Goal: Transaction & Acquisition: Obtain resource

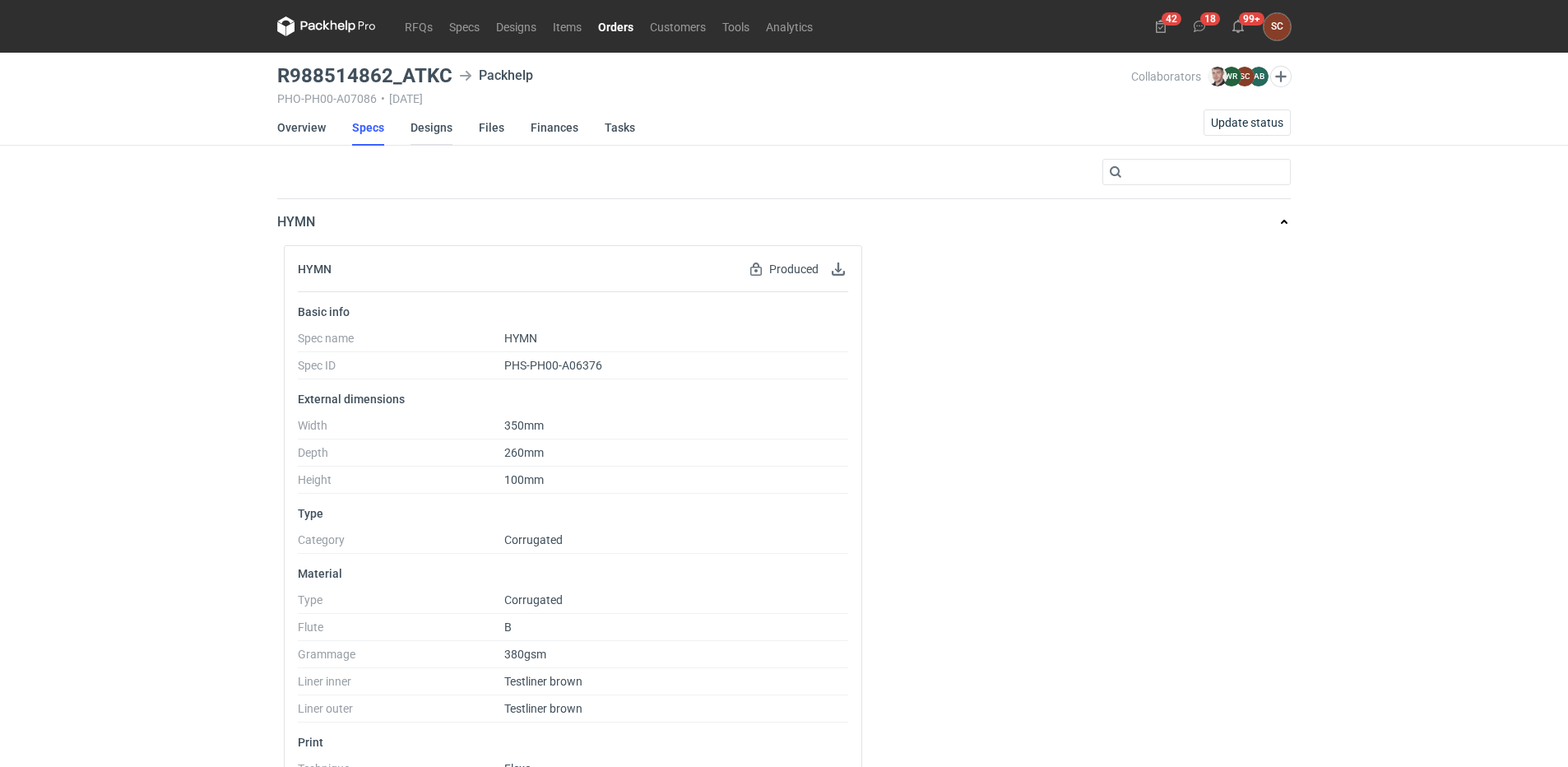
click at [444, 130] on link "Designs" at bounding box center [431, 127] width 42 height 36
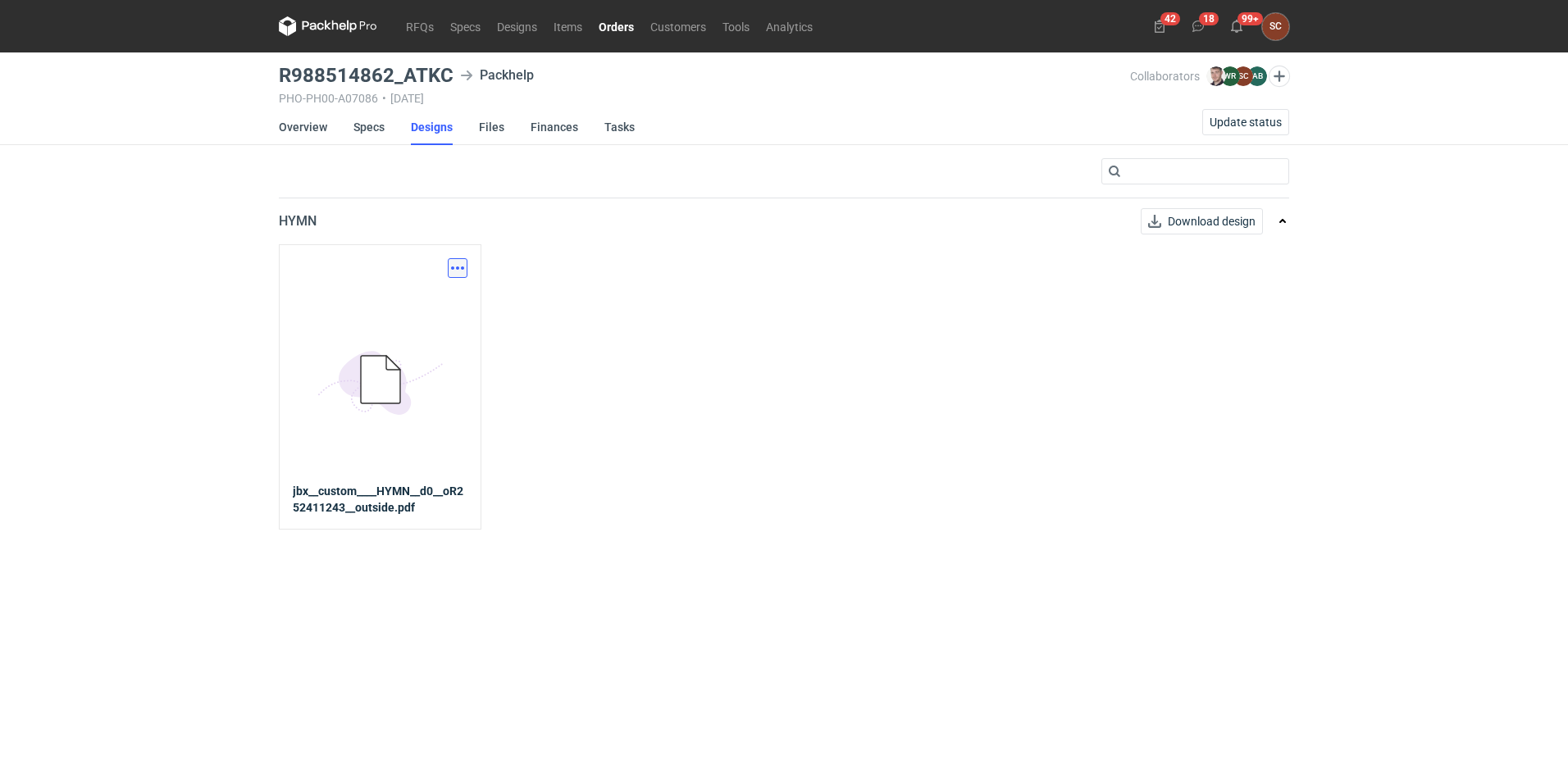
click at [456, 262] on button "button" at bounding box center [457, 267] width 20 height 19
click at [389, 304] on link "Download design part" at bounding box center [385, 304] width 150 height 26
click at [382, 124] on link "Specs" at bounding box center [369, 126] width 32 height 36
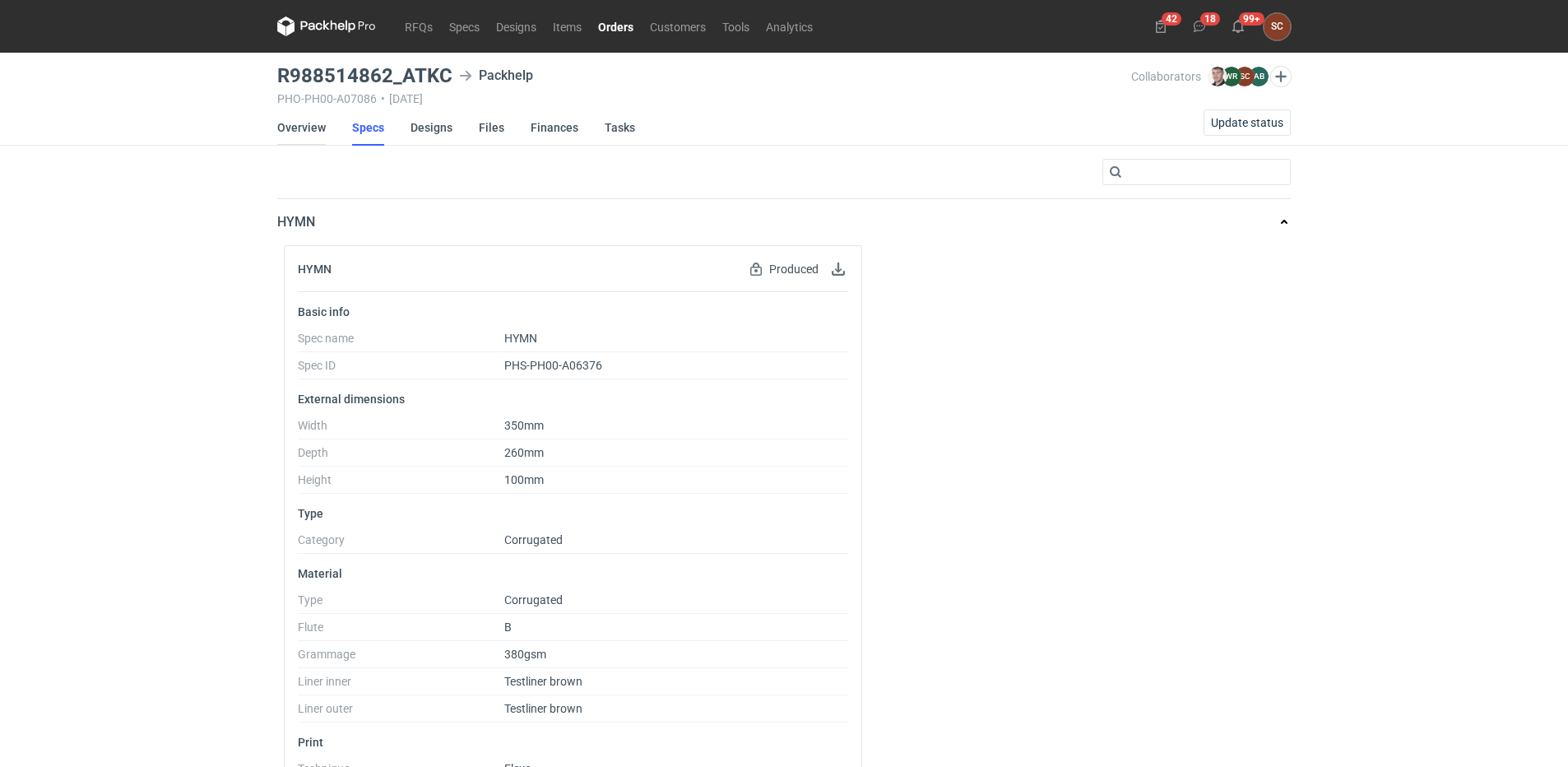
click at [284, 118] on link "Overview" at bounding box center [301, 127] width 48 height 36
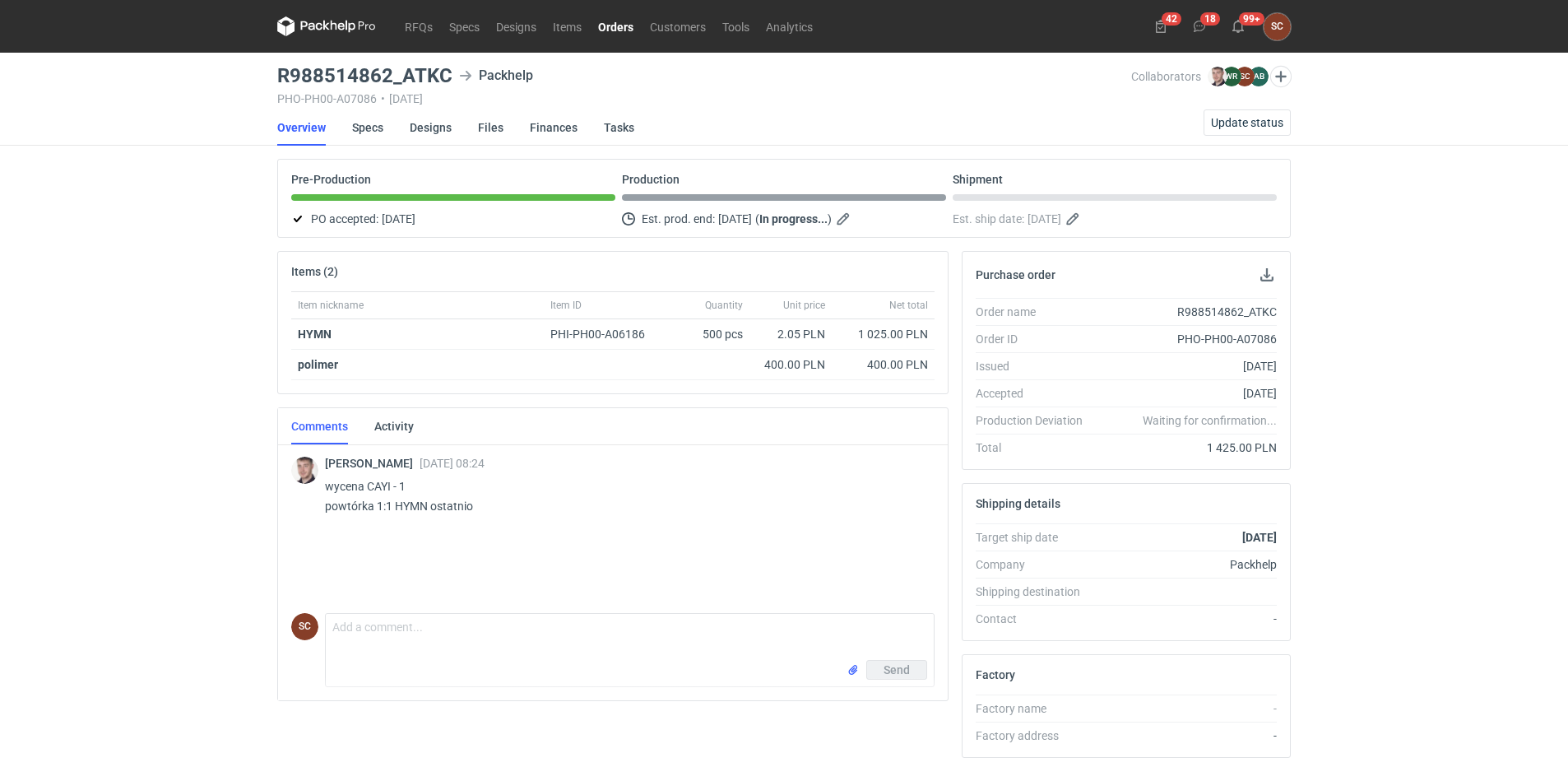
click at [609, 29] on link "Orders" at bounding box center [616, 26] width 52 height 20
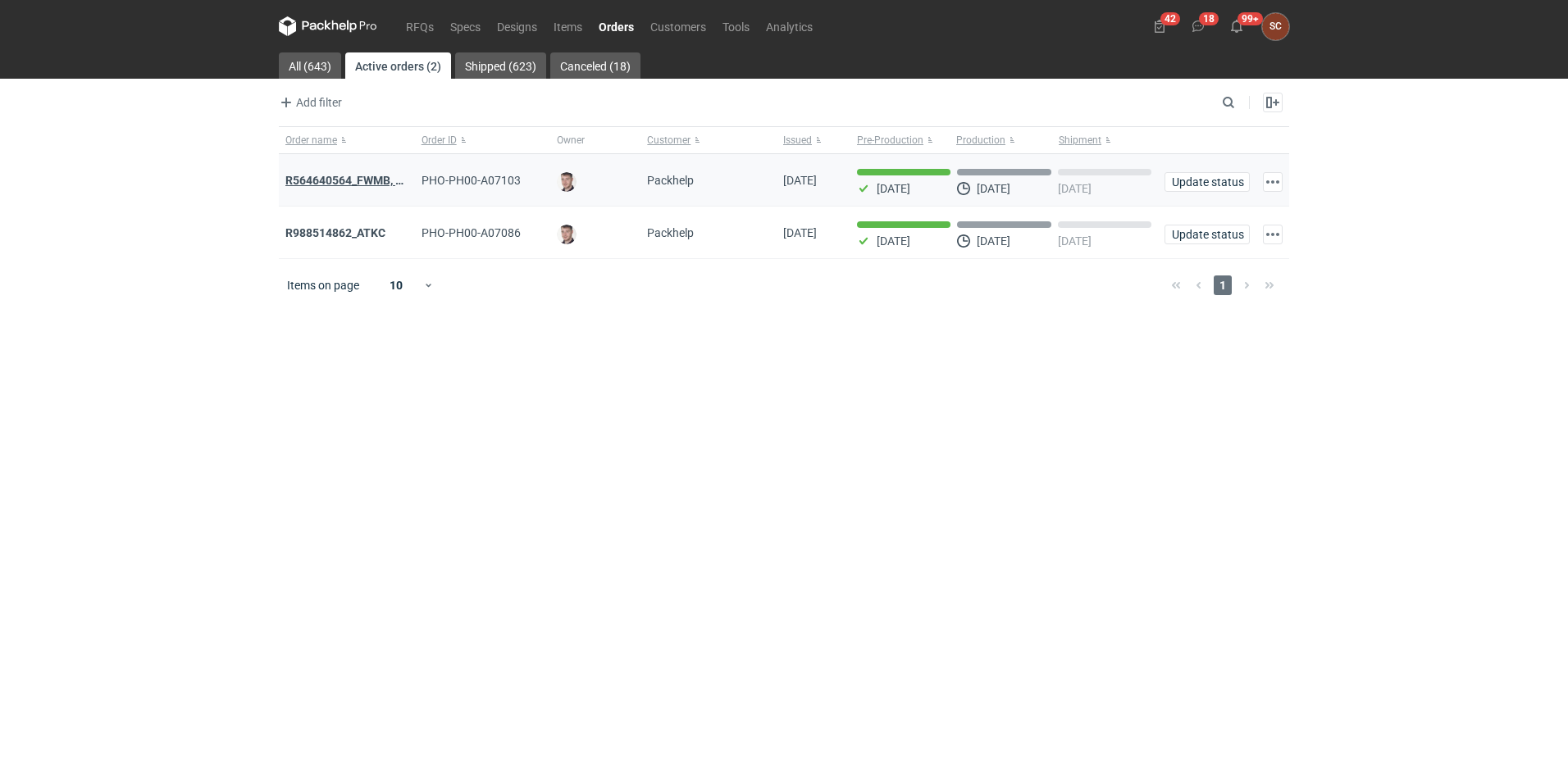
click at [359, 176] on strong "R564640564_FWMB, FMPD, MNLB" at bounding box center [373, 180] width 177 height 13
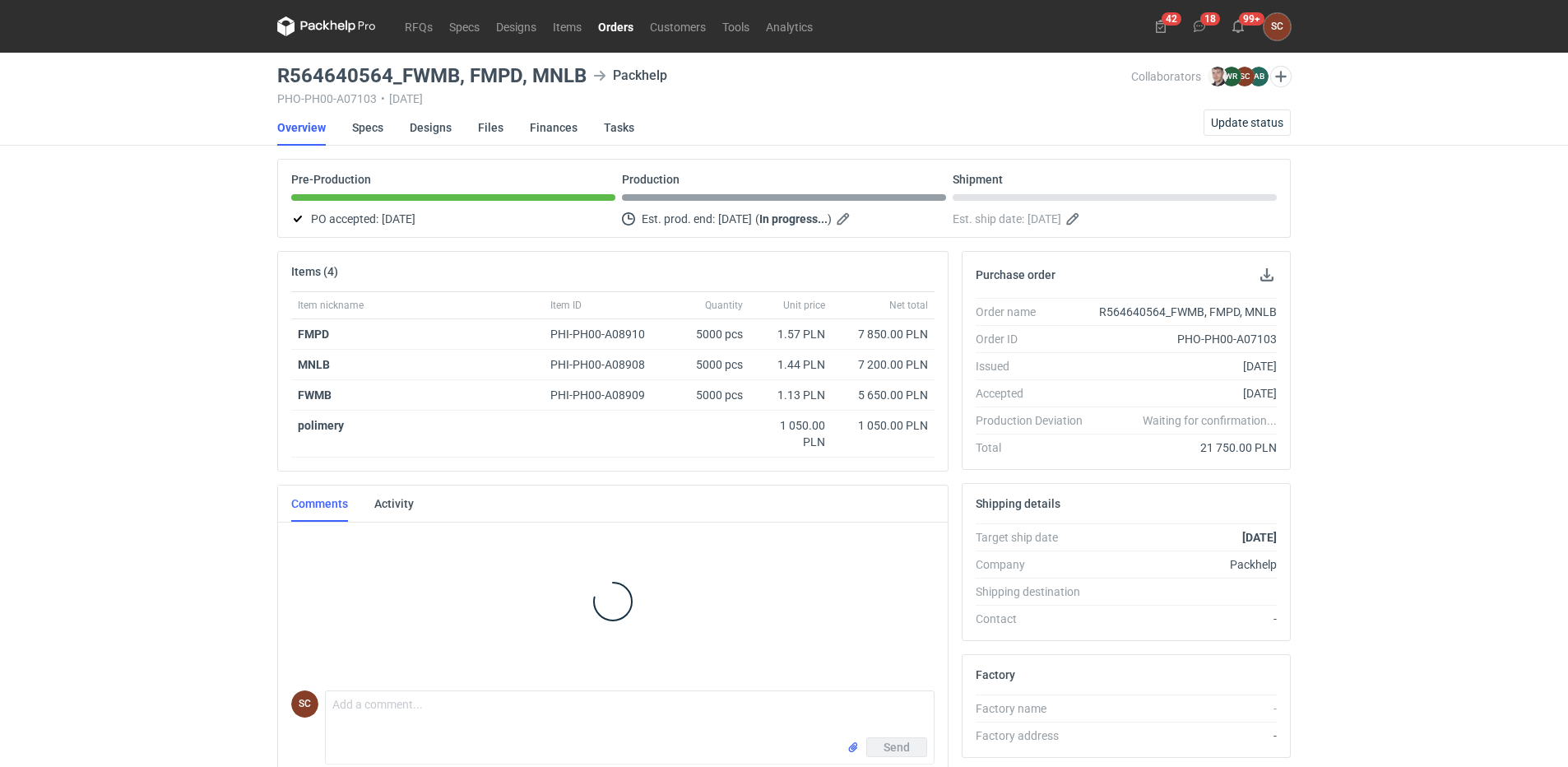
scroll to position [14, 0]
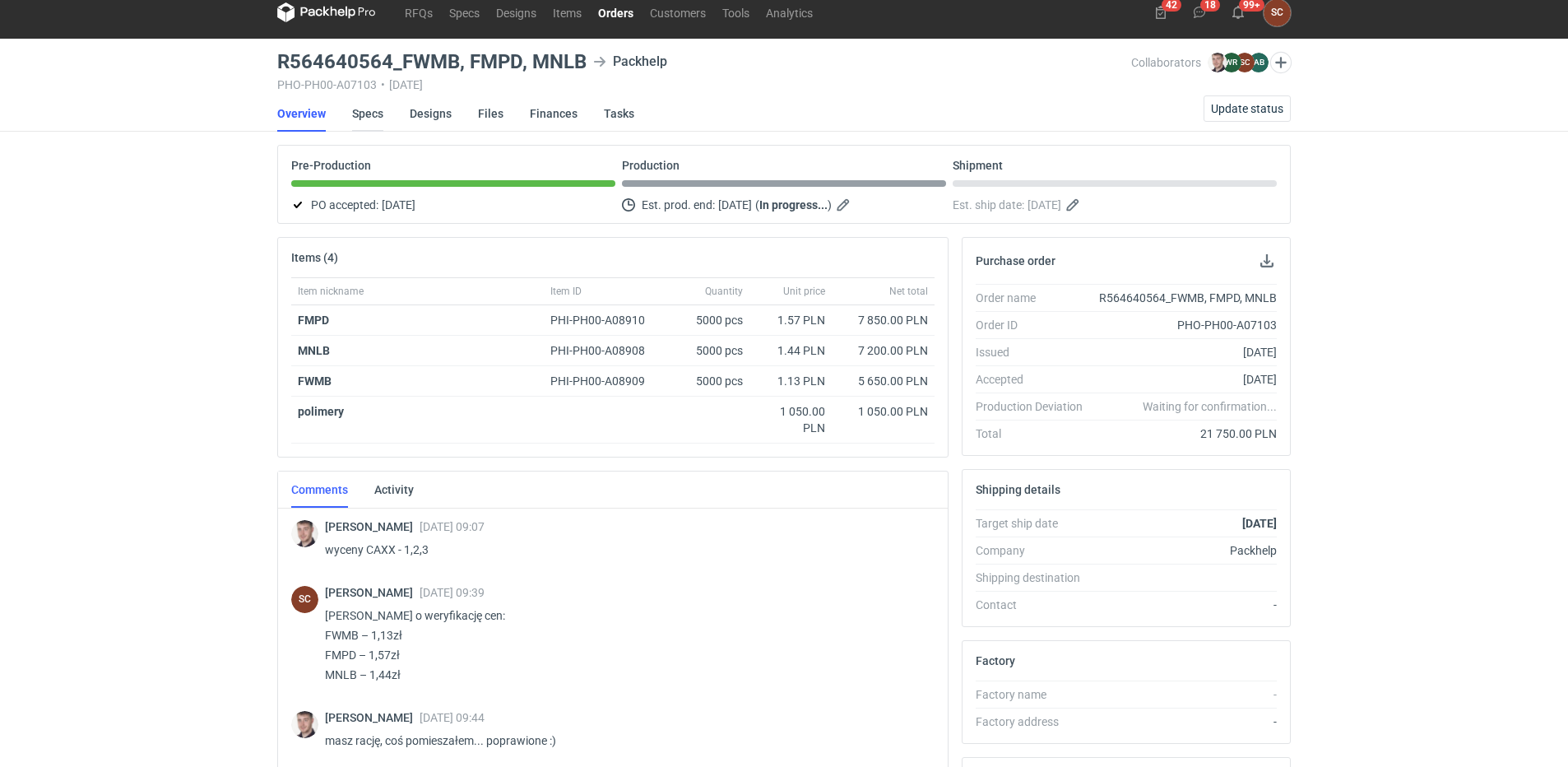
click at [369, 115] on link "Specs" at bounding box center [368, 113] width 32 height 36
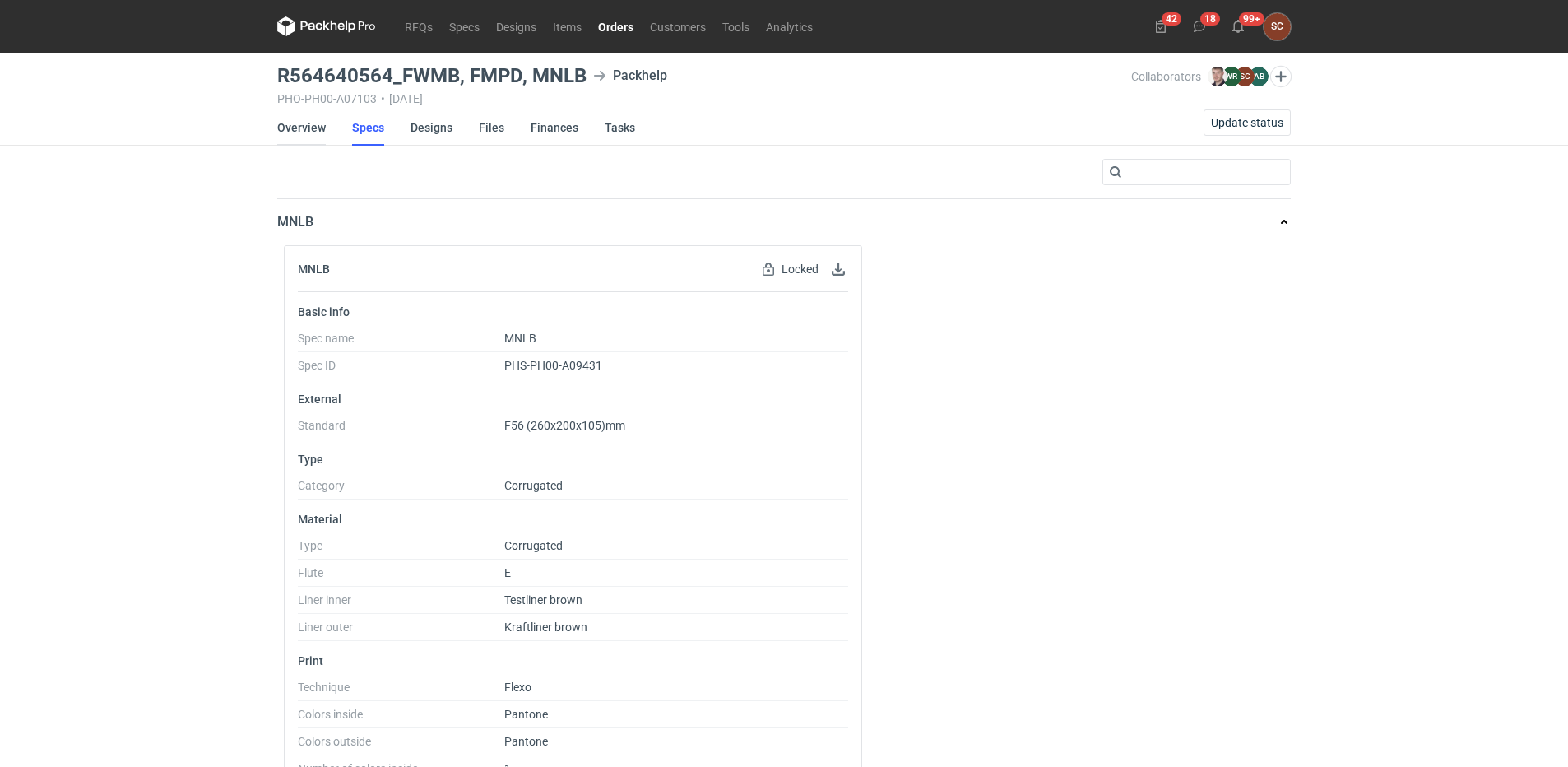
click at [310, 117] on link "Overview" at bounding box center [301, 127] width 48 height 36
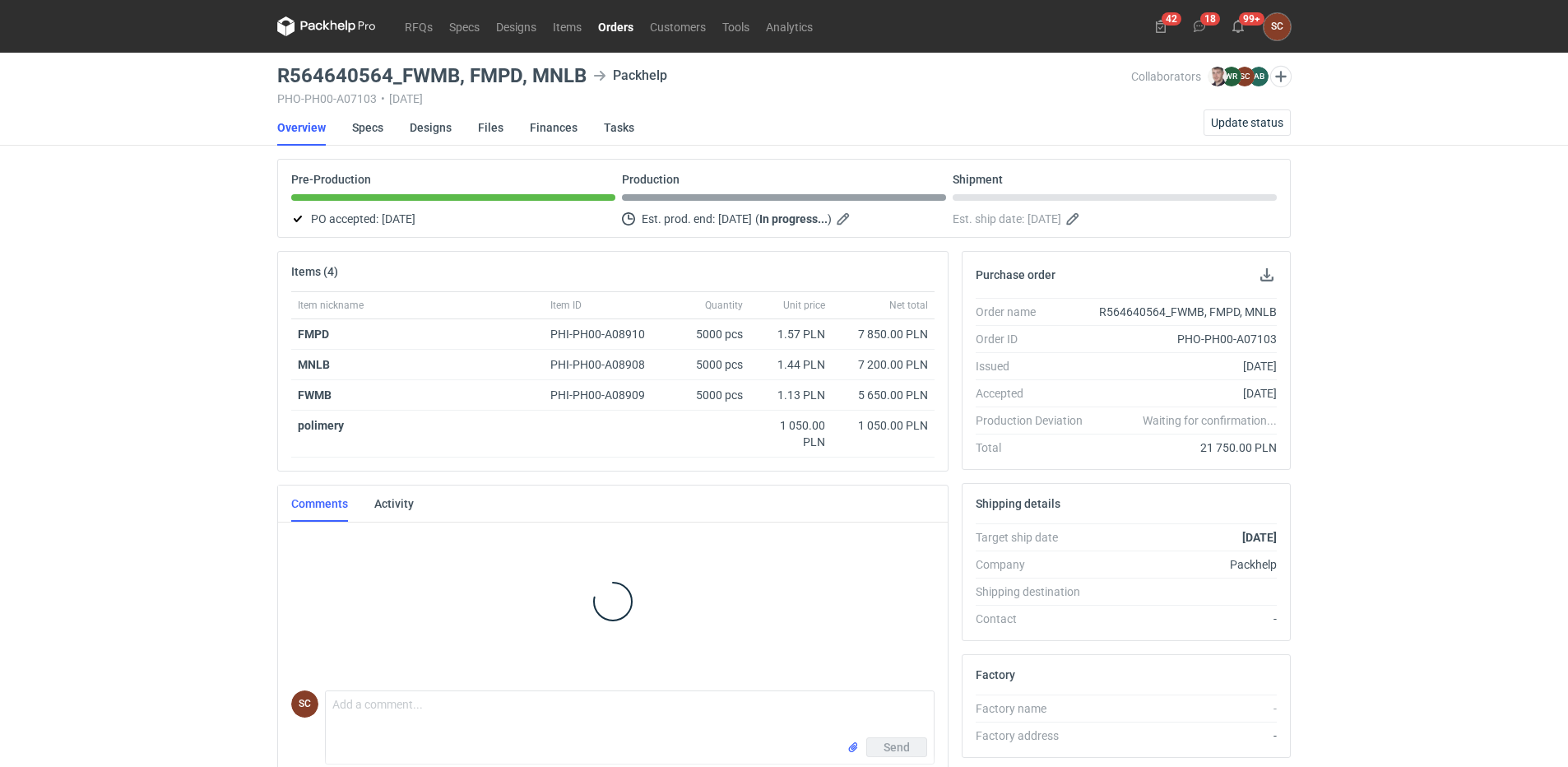
scroll to position [14, 0]
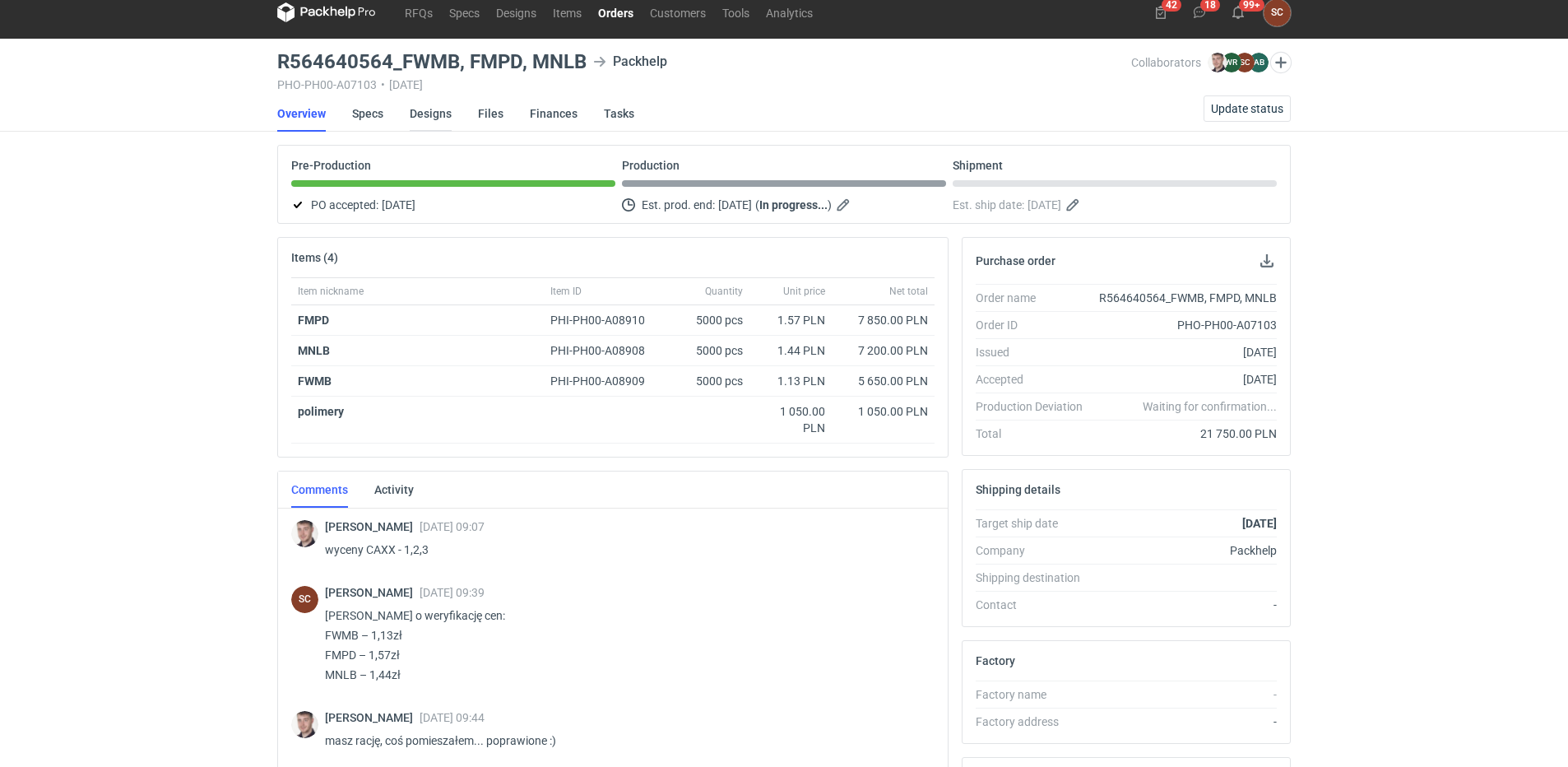
click at [420, 114] on link "Designs" at bounding box center [431, 113] width 42 height 36
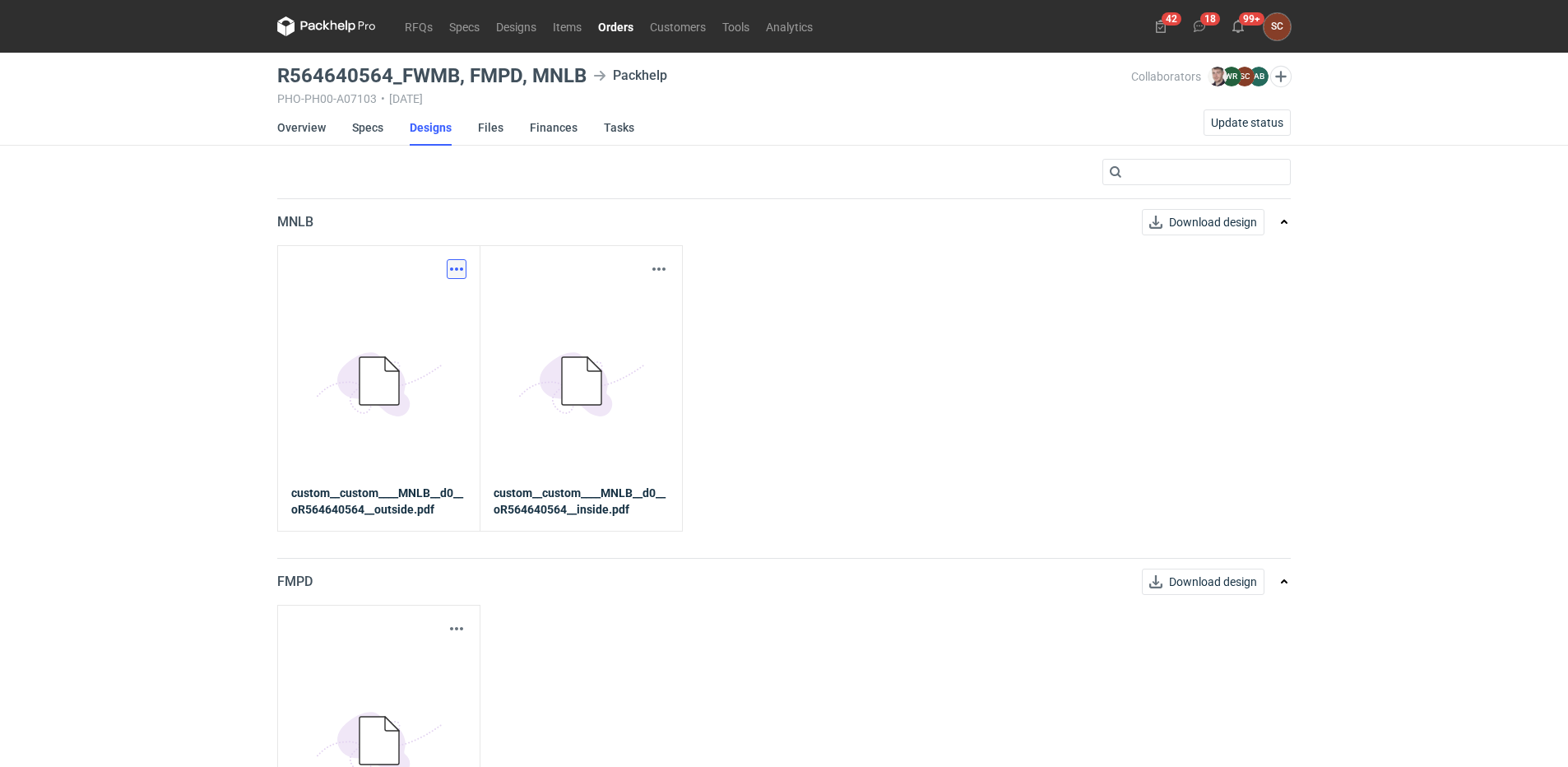
click at [457, 268] on button "button" at bounding box center [456, 268] width 20 height 20
click at [423, 295] on link "Download design part" at bounding box center [384, 305] width 151 height 26
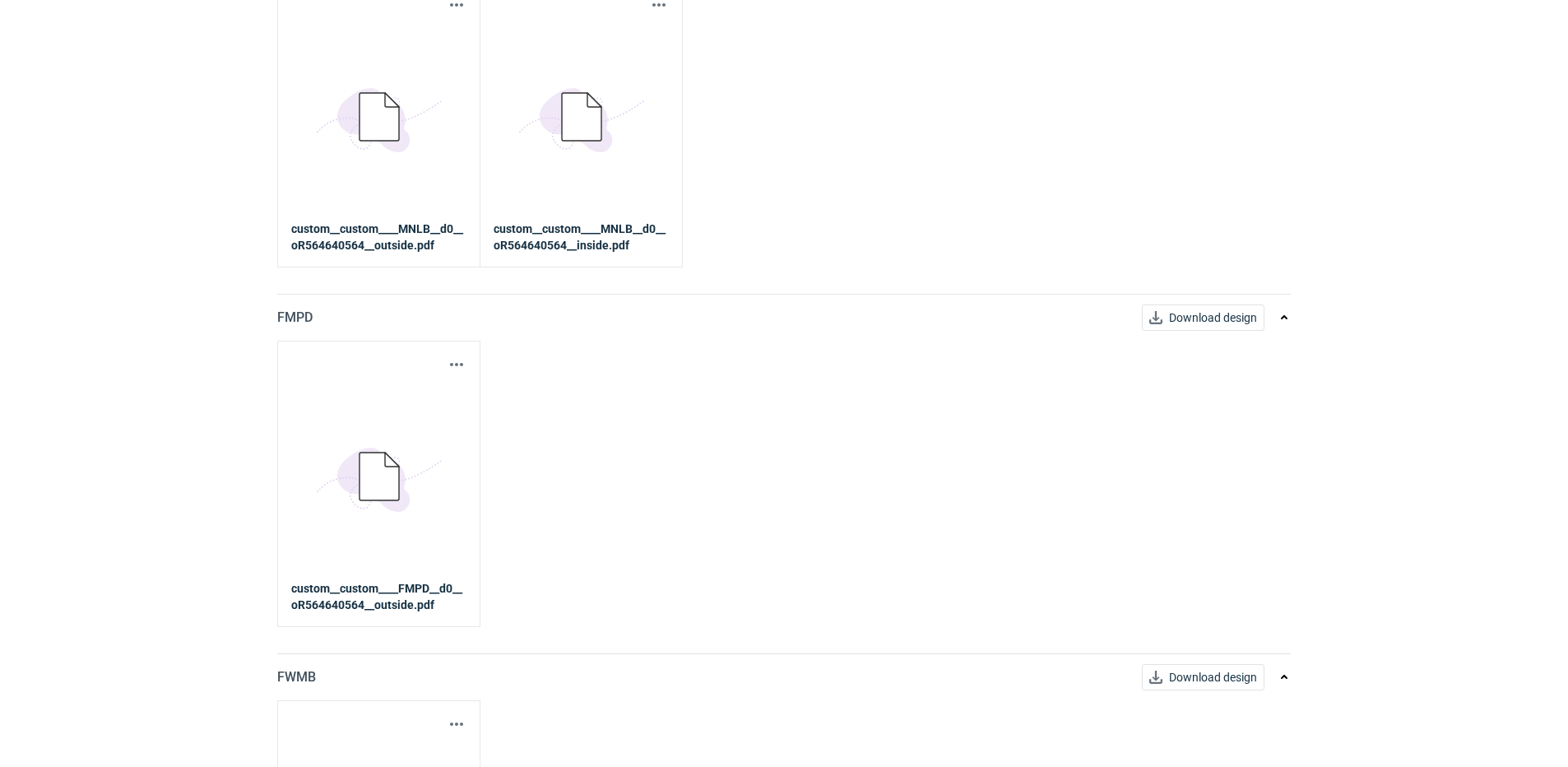
scroll to position [329, 0]
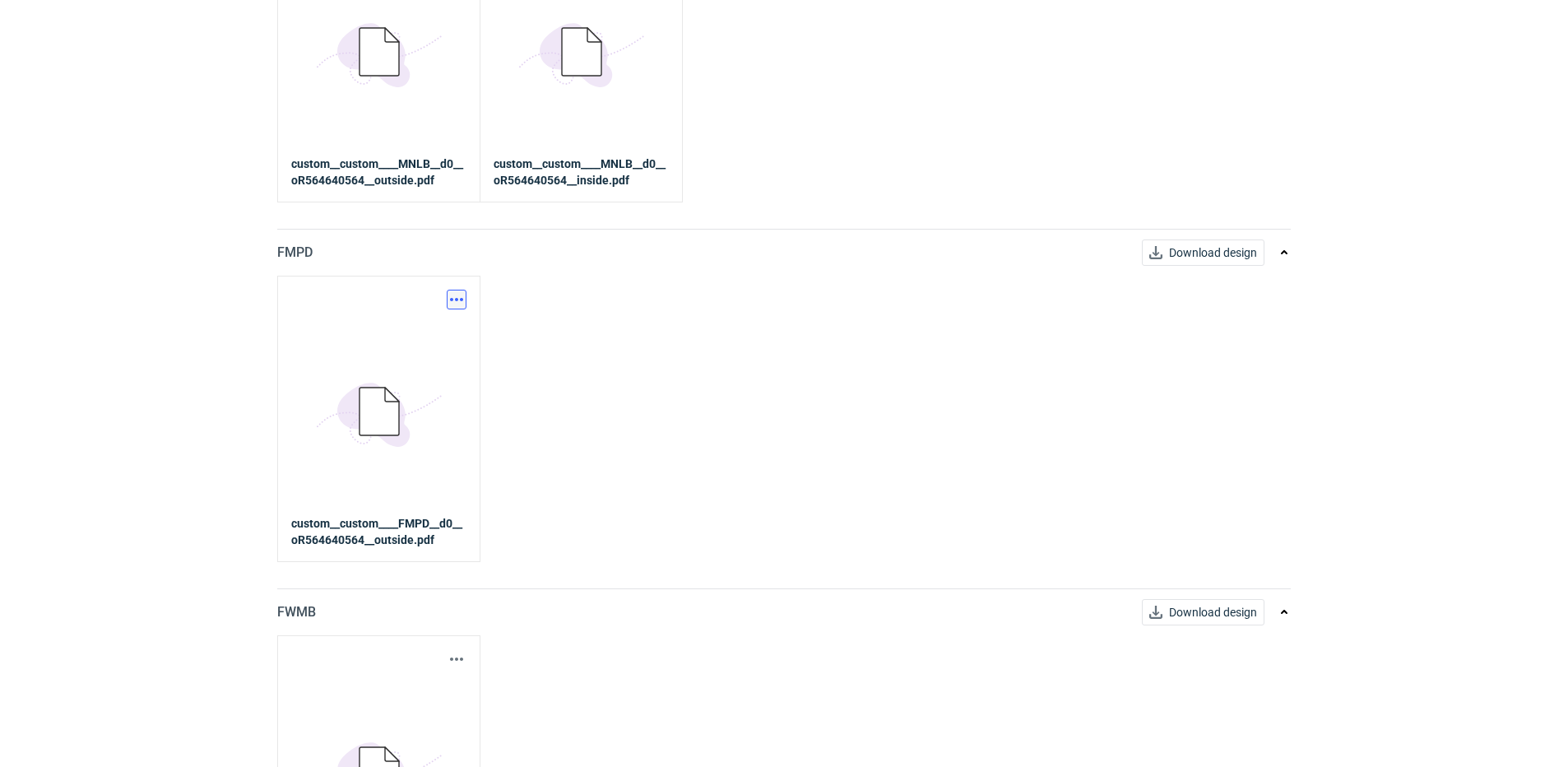
click at [454, 299] on button "button" at bounding box center [456, 299] width 20 height 20
click at [379, 335] on link "Download design part" at bounding box center [384, 336] width 151 height 26
drag, startPoint x: 920, startPoint y: 399, endPoint x: 904, endPoint y: 377, distance: 27.2
click at [918, 396] on div "Download design part 5BD5AC33-3523-40E7-9262-1BFF0AD53D48@1x custom__custom____…" at bounding box center [783, 418] width 1013 height 285
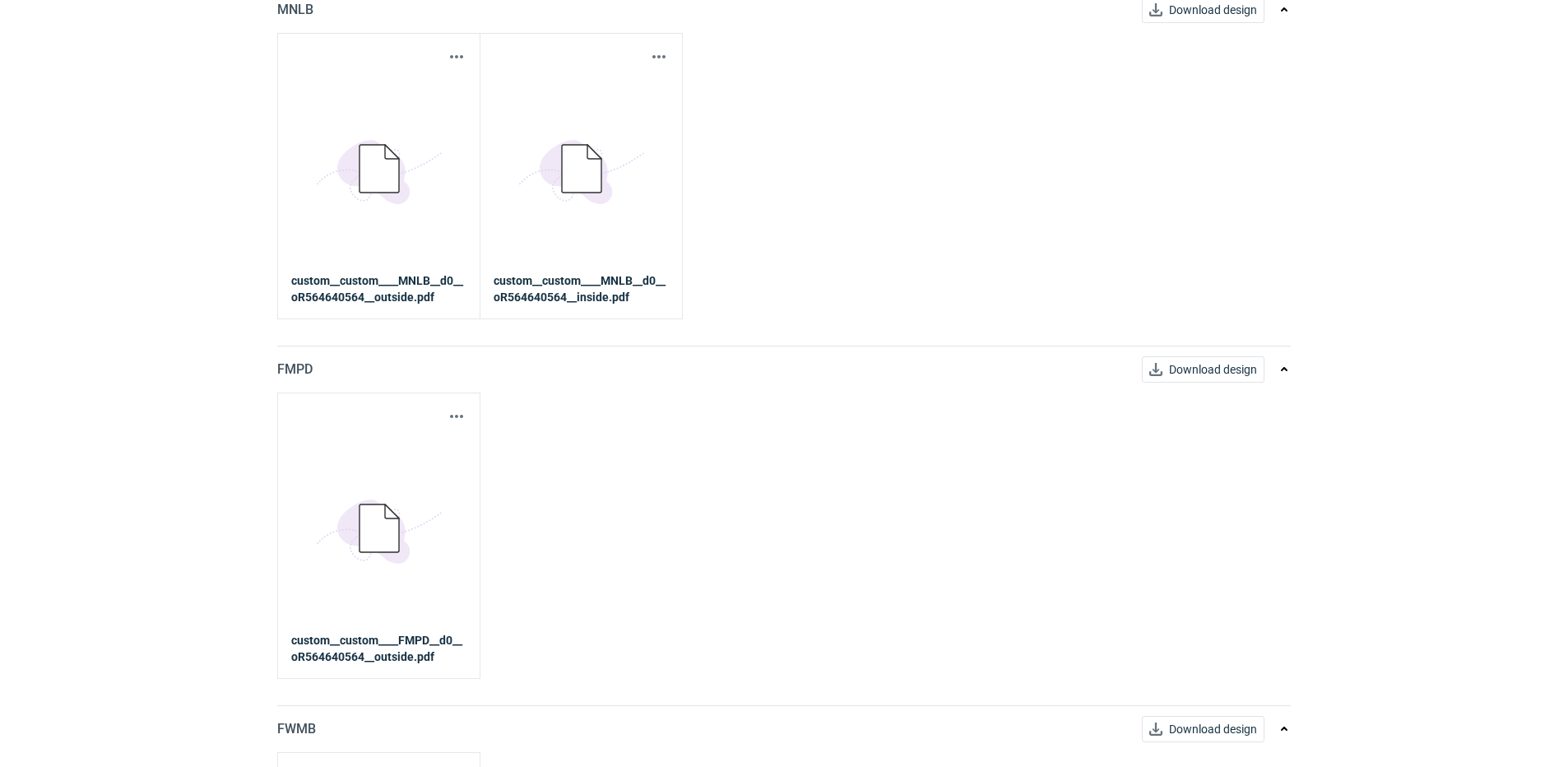
scroll to position [0, 0]
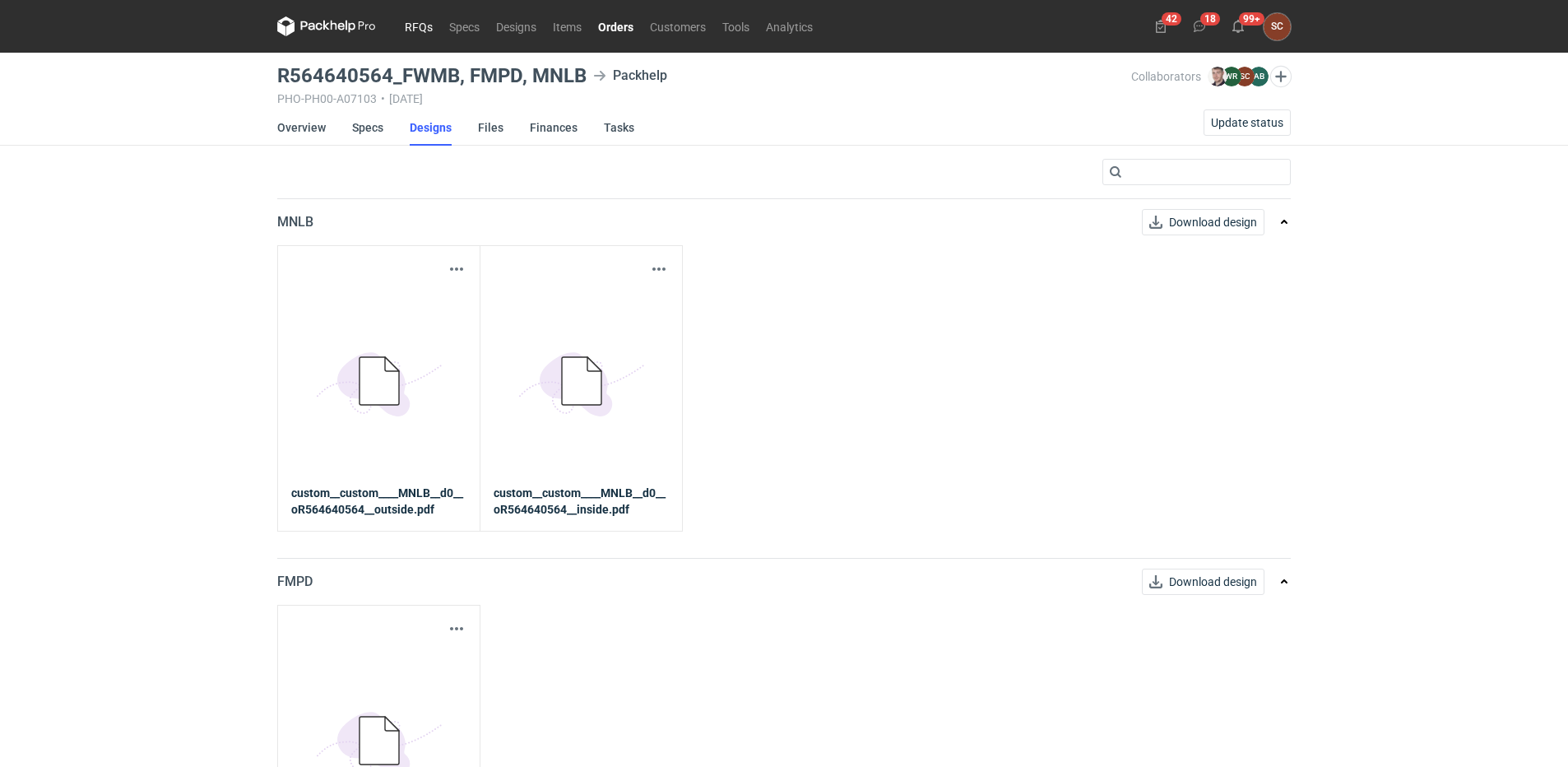
click at [422, 25] on link "RFQs" at bounding box center [419, 26] width 45 height 20
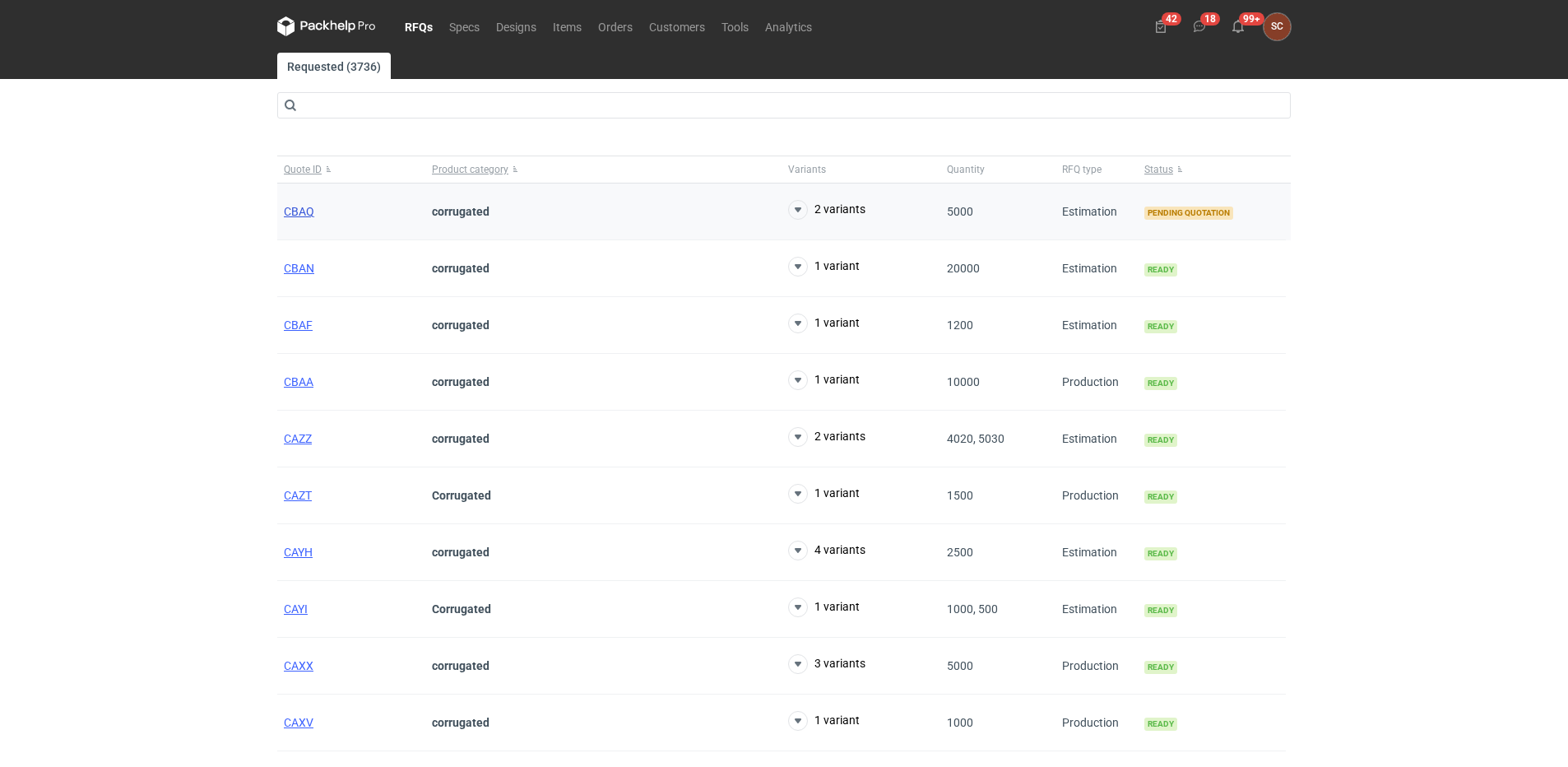
click at [311, 207] on span "CBAQ" at bounding box center [299, 212] width 31 height 13
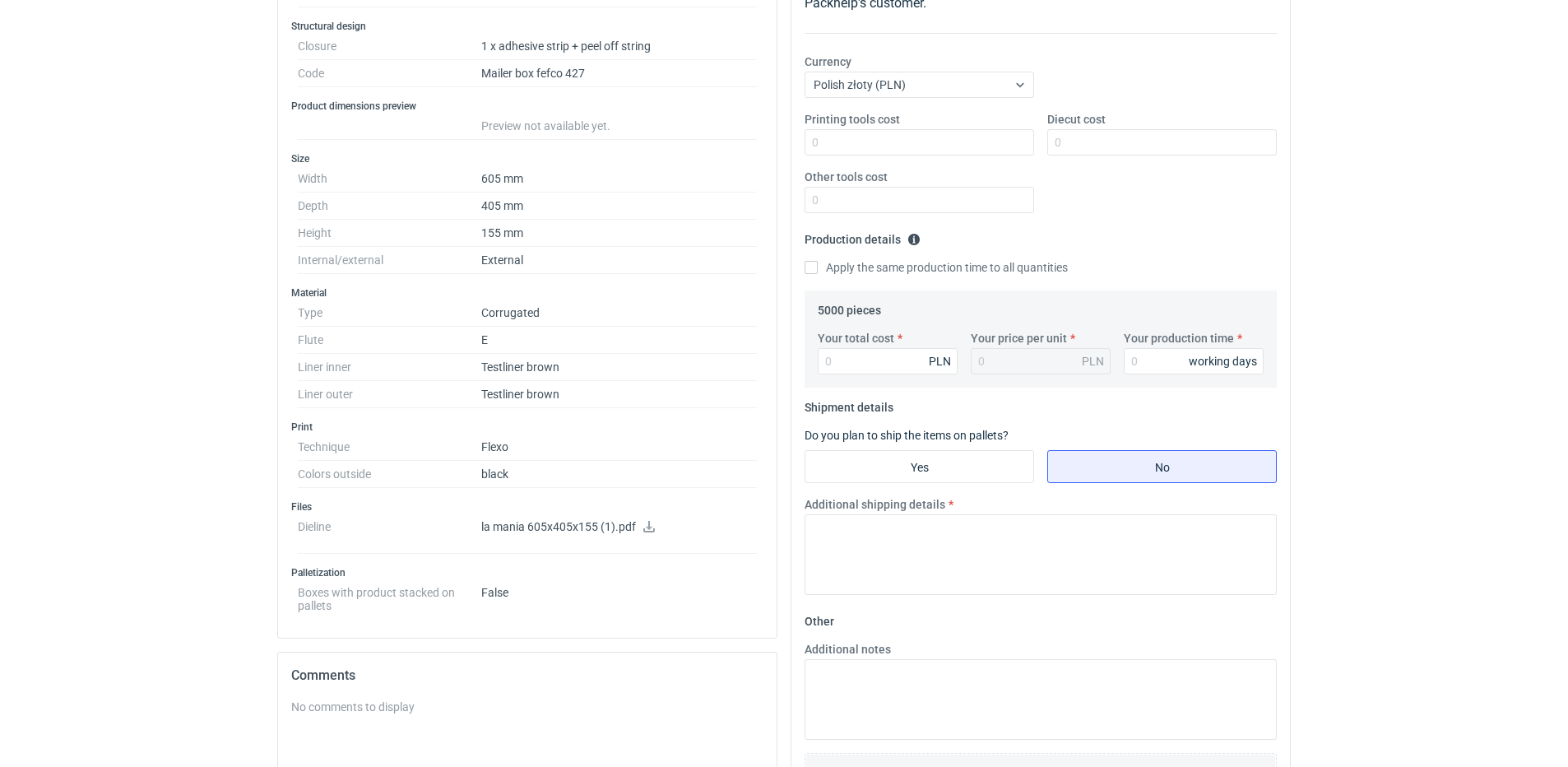
scroll to position [329, 0]
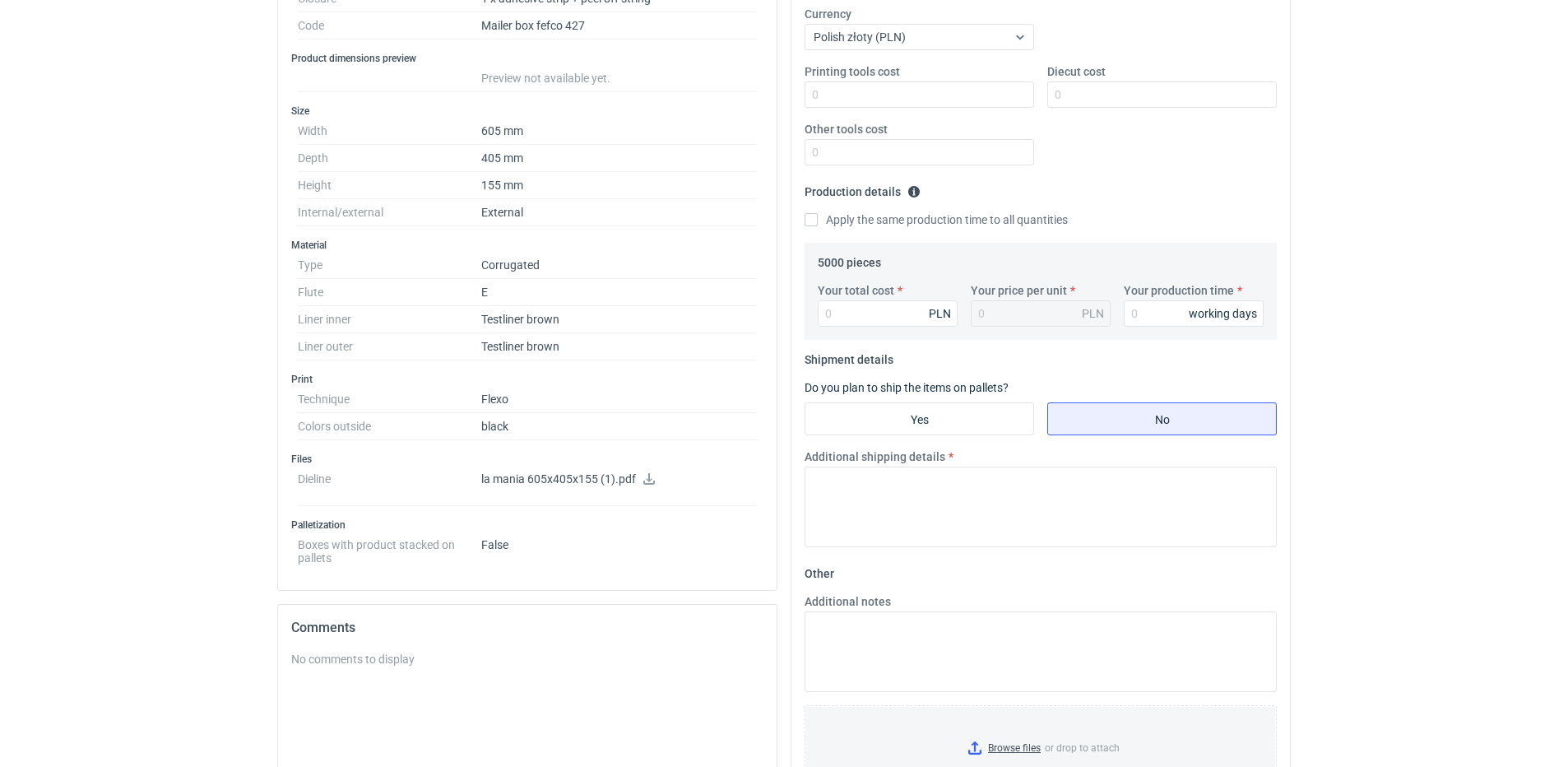
click at [645, 475] on icon at bounding box center [649, 479] width 13 height 11
